Goal: Task Accomplishment & Management: Manage account settings

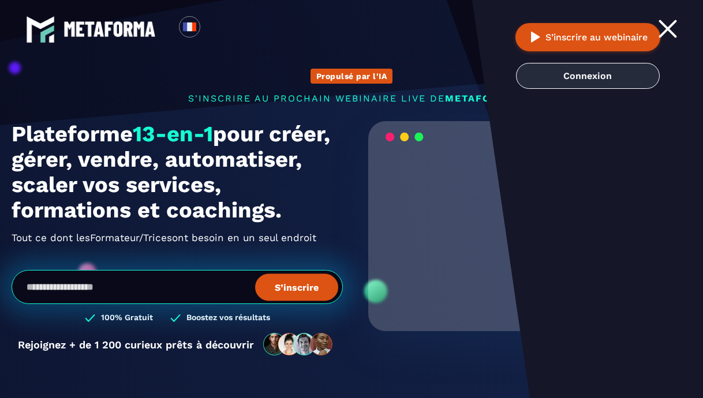
click at [599, 79] on link "Connexion" at bounding box center [588, 76] width 144 height 26
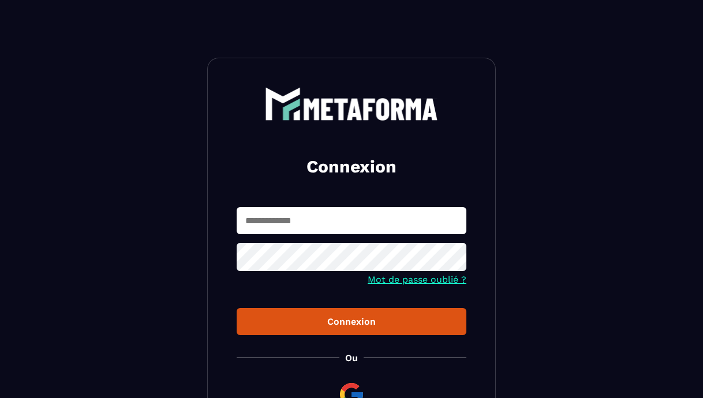
type input "**********"
click at [341, 320] on div "Connexion" at bounding box center [351, 321] width 211 height 11
